Goal: Task Accomplishment & Management: Manage account settings

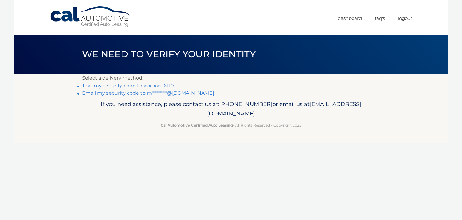
click at [183, 100] on p "If you need assistance, please contact us at: 609-807-3200 or email us at Custo…" at bounding box center [231, 108] width 290 height 19
click at [187, 94] on link "Email my security code to m********@gmail.com" at bounding box center [148, 93] width 132 height 6
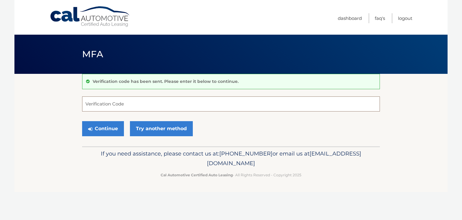
click at [184, 102] on input "Verification Code" at bounding box center [231, 103] width 298 height 15
type input "155045"
click at [82, 121] on button "Continue" at bounding box center [103, 128] width 42 height 15
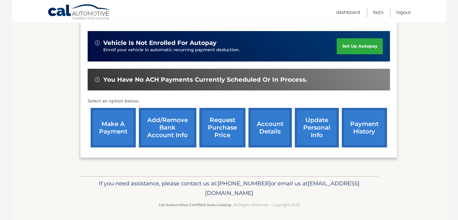
scroll to position [144, 0]
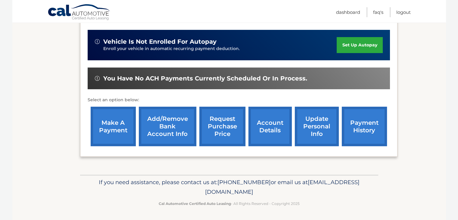
click at [108, 124] on link "make a payment" at bounding box center [113, 126] width 45 height 39
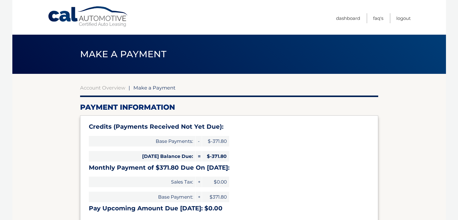
select select "YWZhOGE4ZDMtN2Q2OS00MmVkLWEzMTctMjI4ODE1ZDVjNzlh"
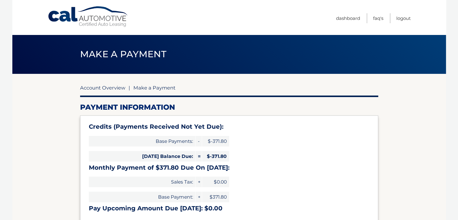
click at [110, 89] on link "Account Overview" at bounding box center [102, 88] width 45 height 6
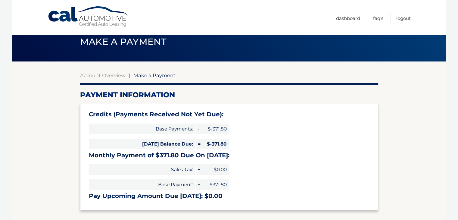
scroll to position [23, 0]
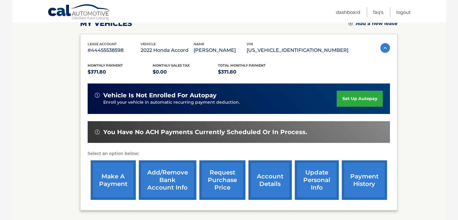
scroll to position [120, 0]
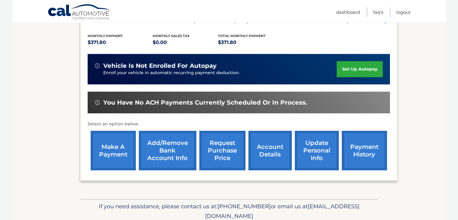
click at [379, 152] on link "payment history" at bounding box center [364, 150] width 45 height 39
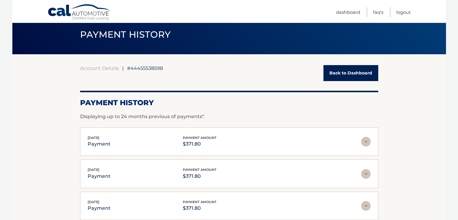
scroll to position [70, 0]
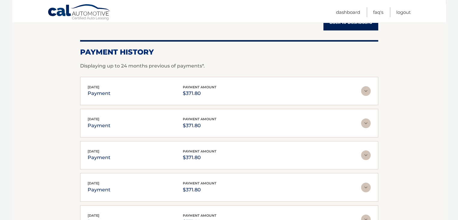
click at [168, 95] on div "[DATE] payment payment amount $371.80" at bounding box center [224, 91] width 273 height 14
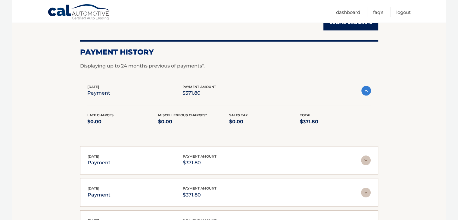
click at [361, 161] on img at bounding box center [366, 160] width 10 height 10
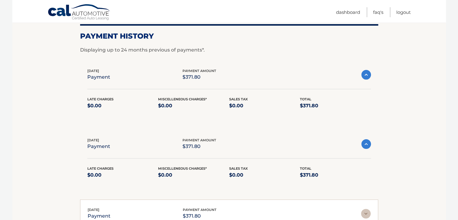
scroll to position [50, 0]
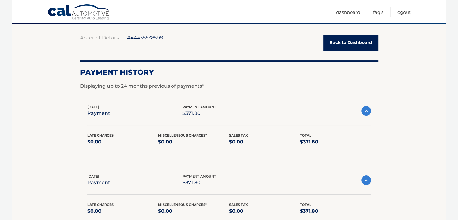
click at [407, 6] on ul "Dashboard FAQ's Logout" at bounding box center [373, 11] width 75 height 23
click at [406, 10] on link "Logout" at bounding box center [403, 12] width 14 height 10
